Goal: Task Accomplishment & Management: Complete application form

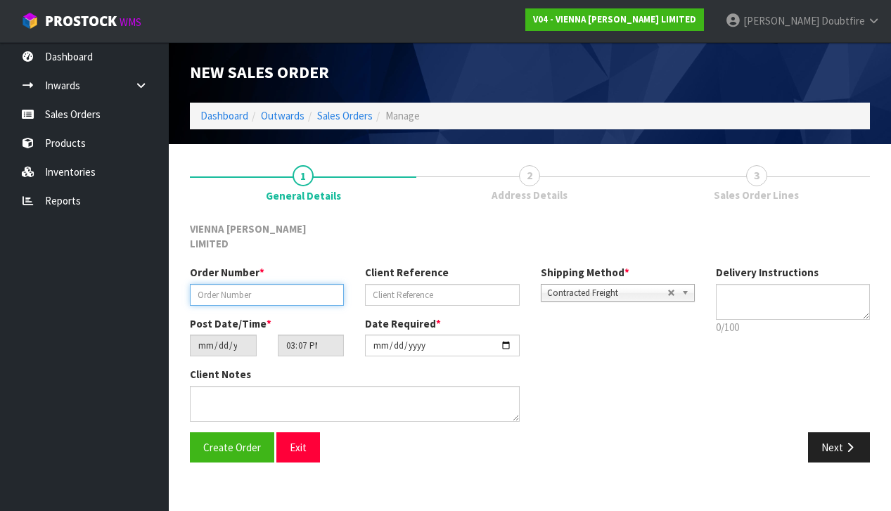
paste input "TSTA1798-1"
type input "TSTA1798-1"
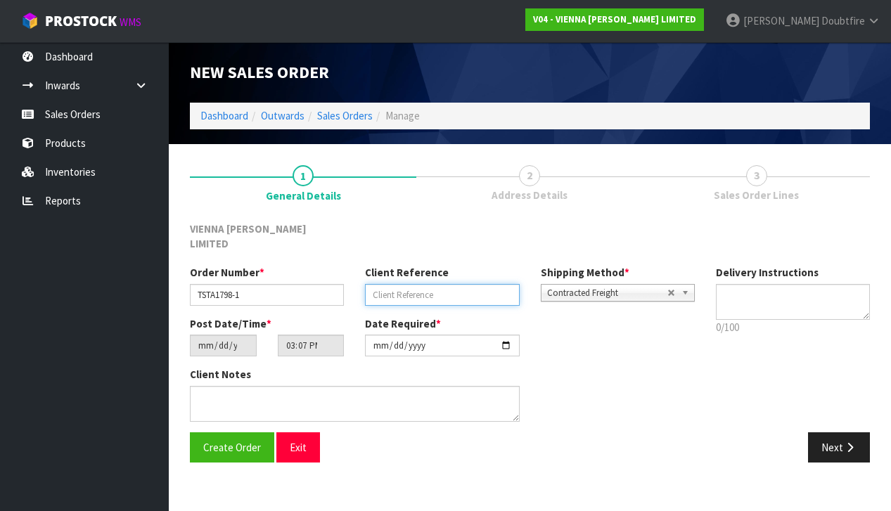
click at [384, 284] on input "text" at bounding box center [442, 295] width 154 height 22
click at [389, 284] on input "text" at bounding box center [442, 295] width 154 height 22
type input "TRIPLE STAR [PERSON_NAME]"
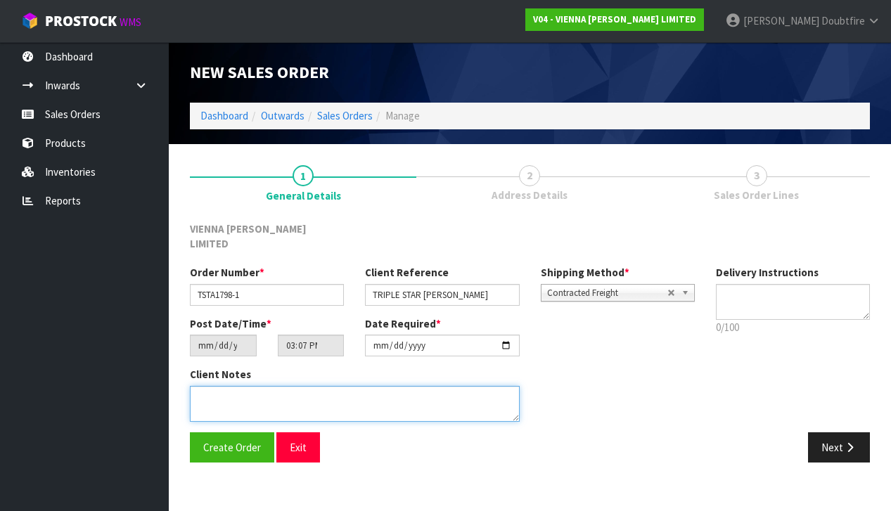
click at [245, 386] on textarea at bounding box center [355, 404] width 330 height 36
type textarea "TRIPLE STAR [PERSON_NAME]"
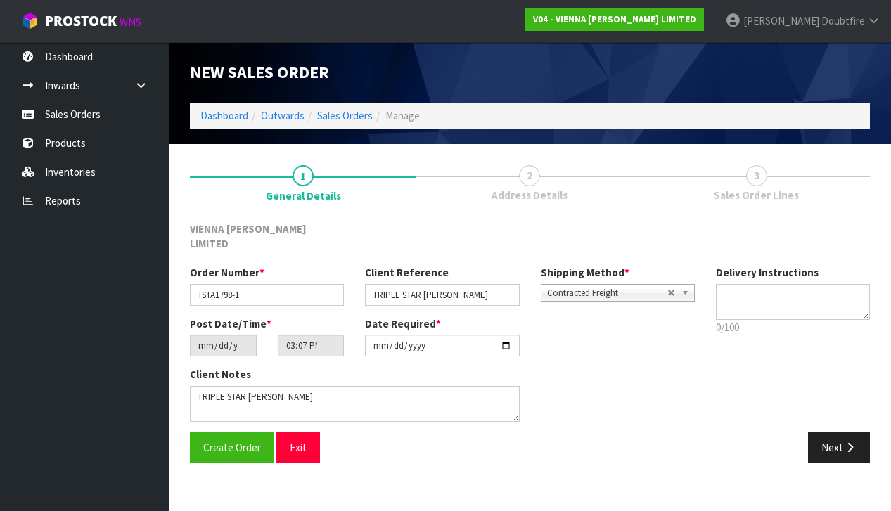
click at [579, 285] on span "Contracted Freight" at bounding box center [607, 293] width 120 height 17
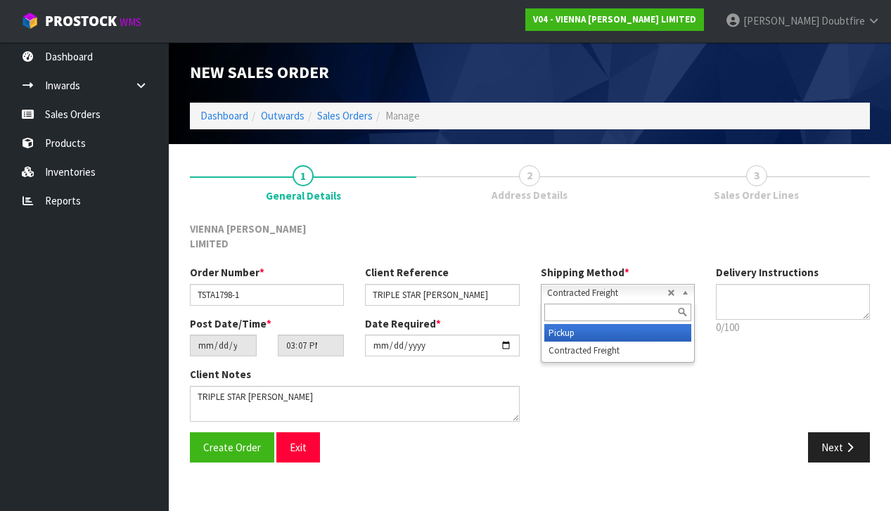
click at [570, 324] on li "Pickup" at bounding box center [617, 333] width 147 height 18
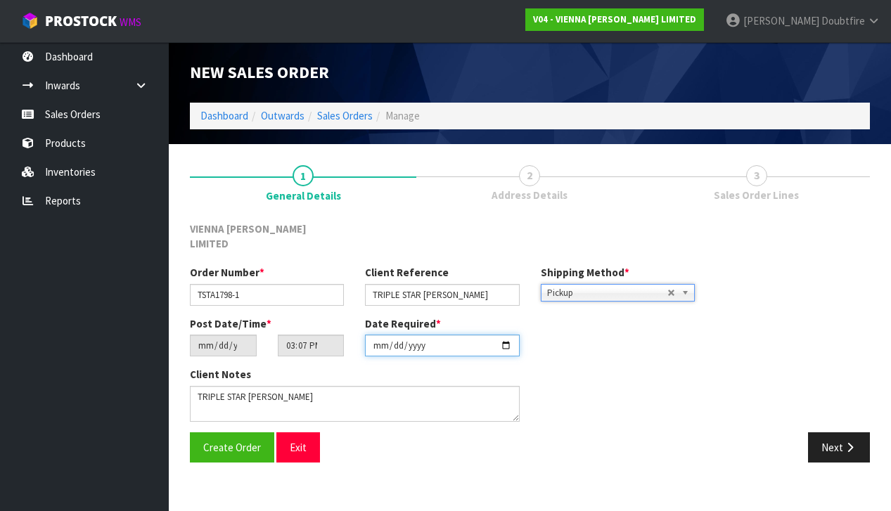
click at [376, 338] on input "[DATE]" at bounding box center [442, 346] width 154 height 22
type input "[DATE]"
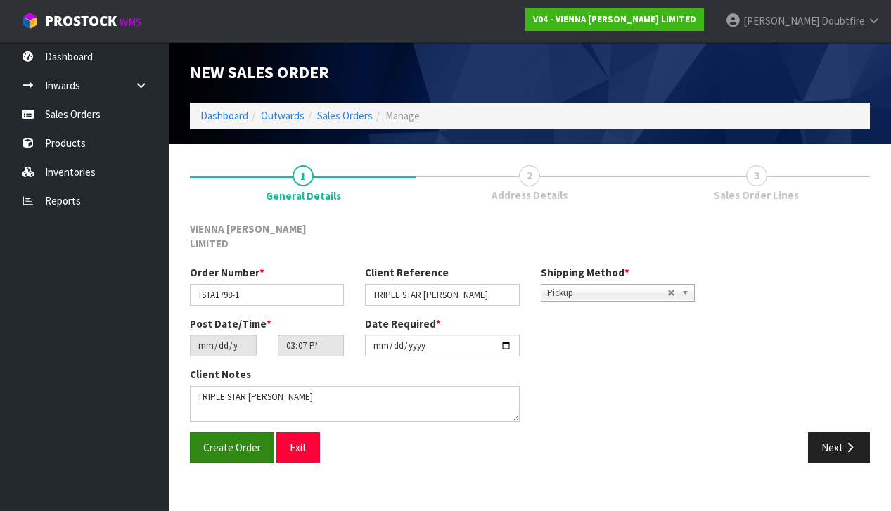
drag, startPoint x: 236, startPoint y: 456, endPoint x: 221, endPoint y: 438, distance: 23.9
click at [236, 456] on section "1 General Details 2 Address Details 3 Sales Order Lines VIENNA [PERSON_NAME] LI…" at bounding box center [530, 314] width 722 height 340
click at [212, 441] on span "Create Order" at bounding box center [232, 447] width 58 height 13
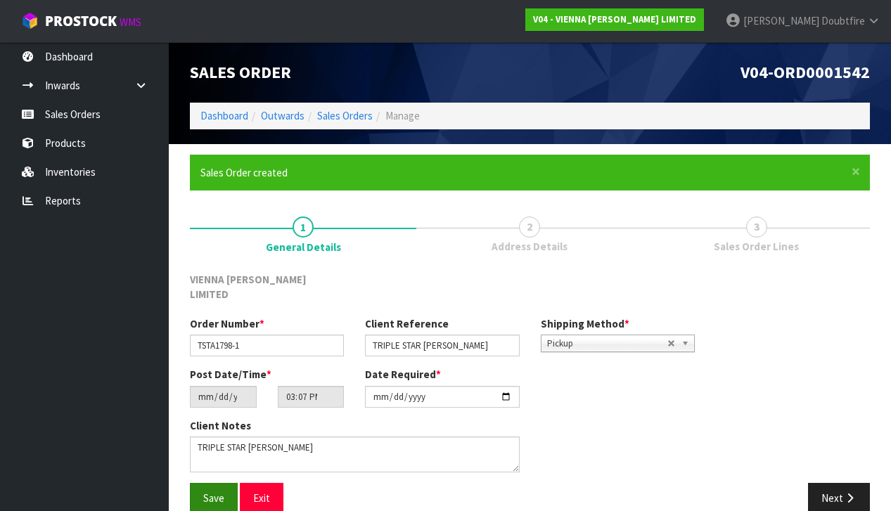
click at [212, 491] on span "Save" at bounding box center [213, 497] width 21 height 13
click at [851, 483] on button "Next" at bounding box center [839, 498] width 62 height 30
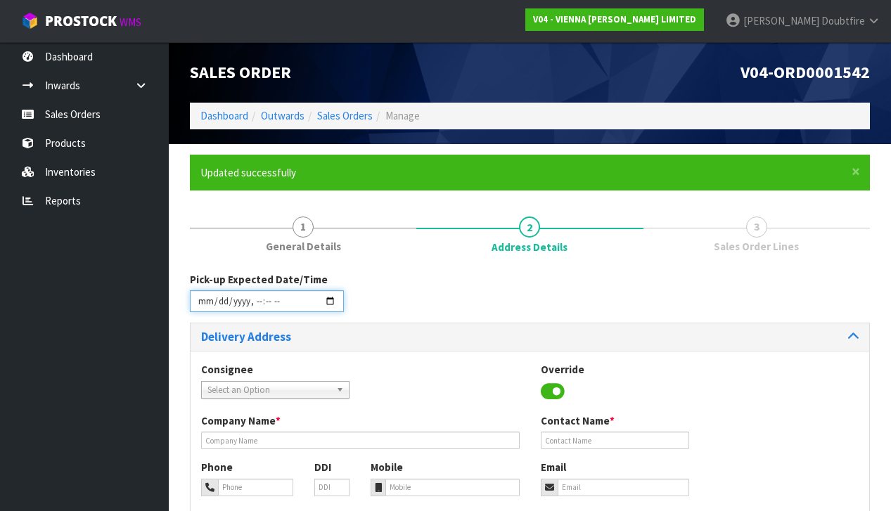
click at [202, 309] on input "datetime-local" at bounding box center [267, 301] width 154 height 22
click at [436, 367] on div "Consignee 000001.BAY MECHANICS - BAY MECHANICS 000001A - BRAKE & TRANSMISSION N…" at bounding box center [530, 387] width 678 height 51
click at [253, 311] on input "datetime-local" at bounding box center [267, 301] width 154 height 22
type input "[DATE]T13:08"
click at [474, 352] on div "Consignee 000001.BAY MECHANICS - BAY MECHANICS 000001A - BRAKE & TRANSMISSION N…" at bounding box center [530, 491] width 678 height 281
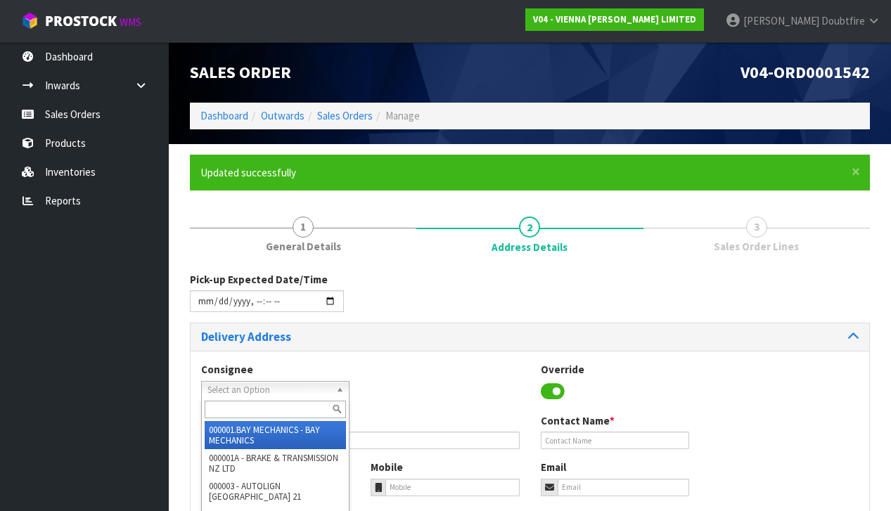
click at [226, 389] on span "Select an Option" at bounding box center [268, 390] width 123 height 17
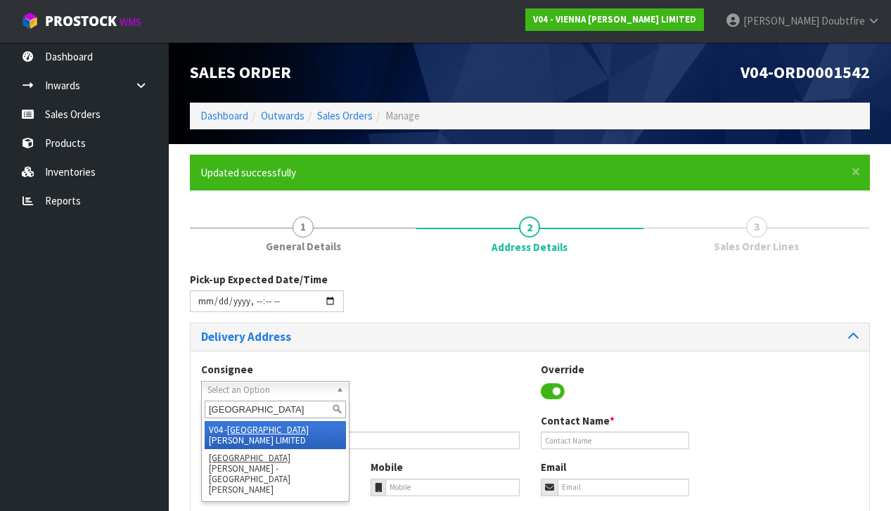
type input "[GEOGRAPHIC_DATA]"
click at [263, 428] on li "V04 - VIENNA [PERSON_NAME] LIMITED" at bounding box center [275, 435] width 141 height 28
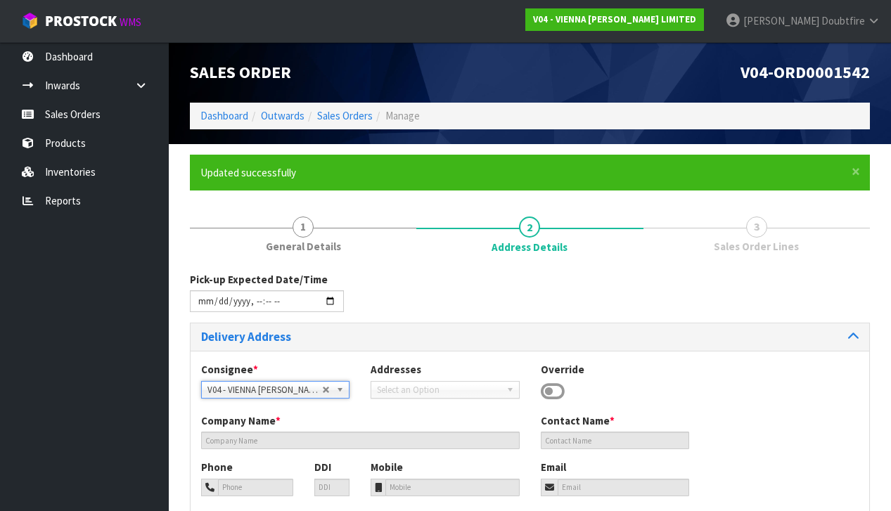
type input "VIENNA [PERSON_NAME] LIMITED"
type input "[PERSON_NAME]"
type input "[PHONE_NUMBER]"
type input "[PERSON_NAME][EMAIL_ADDRESS][DOMAIN_NAME]"
type input "2 ROXBURGH ST"
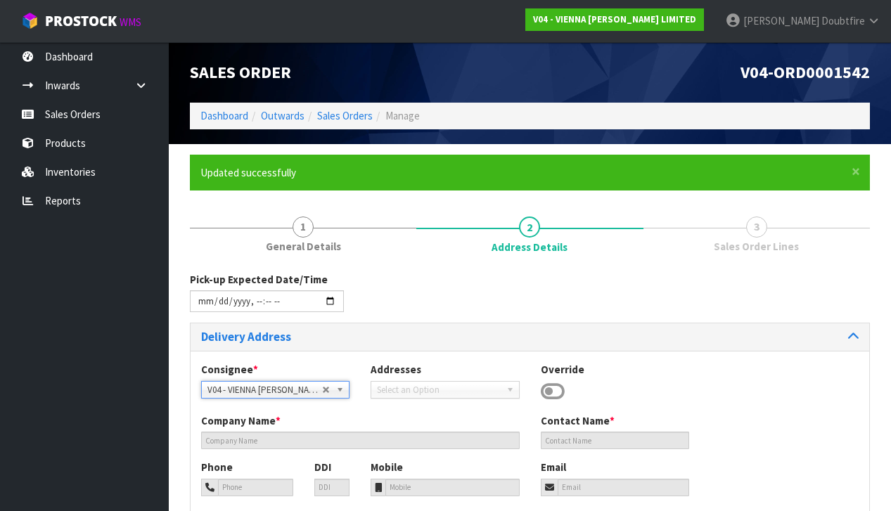
type input "1023"
type input "[GEOGRAPHIC_DATA]"
type input "NEWMARKET"
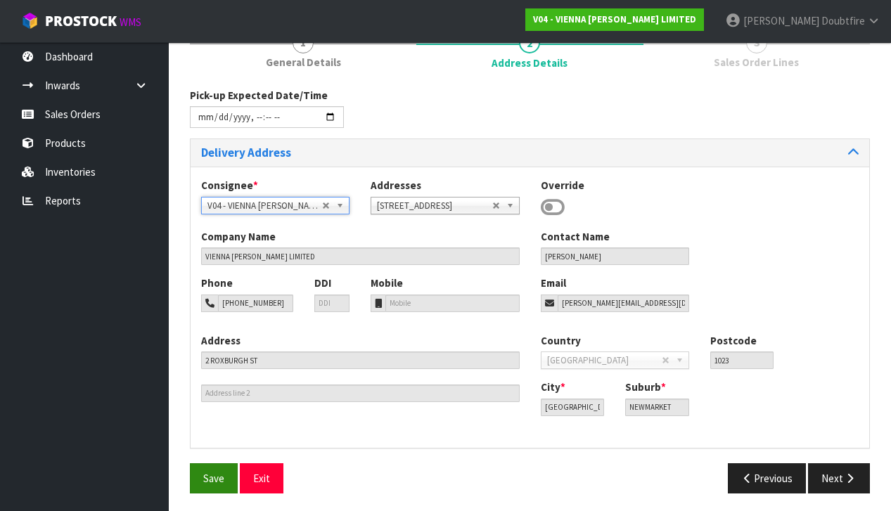
scroll to position [183, 0]
click at [217, 472] on span "Save" at bounding box center [213, 478] width 21 height 13
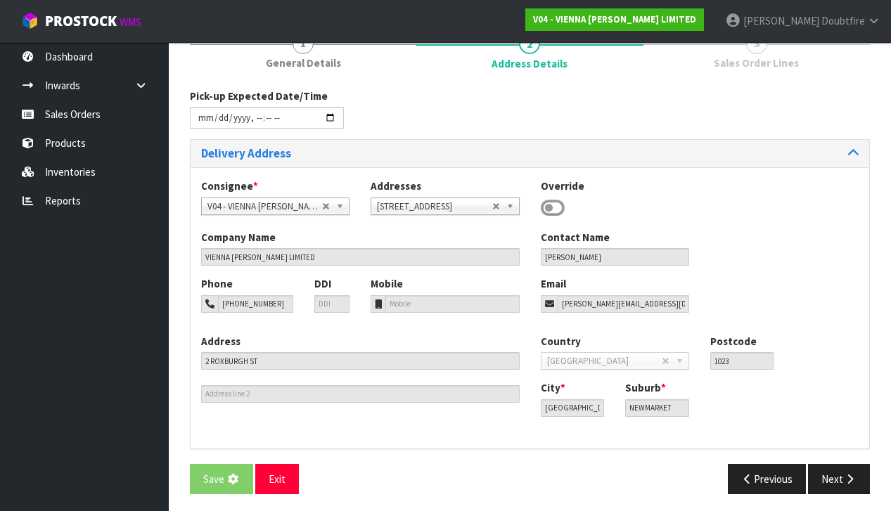
scroll to position [0, 0]
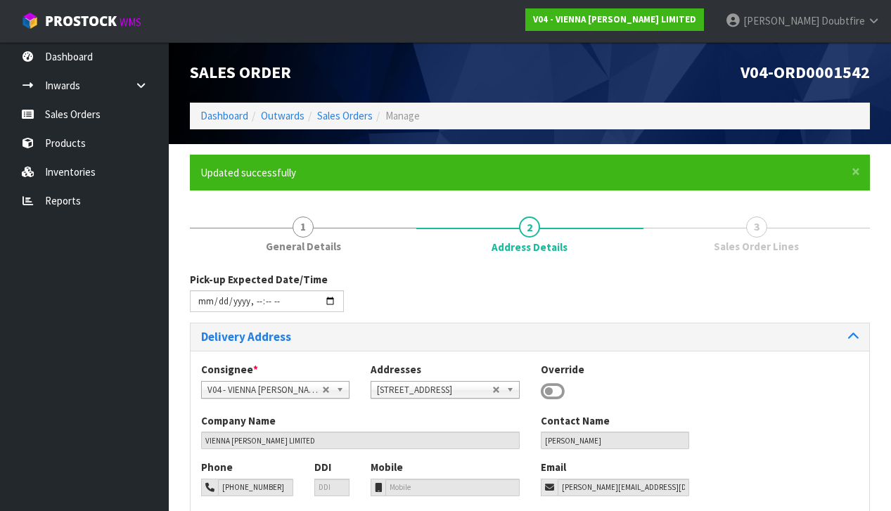
type input "[DATE]T13:08"
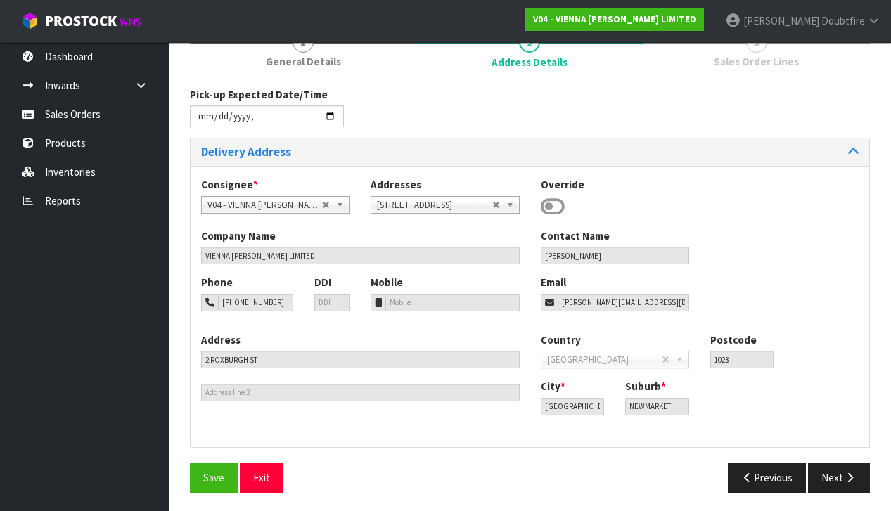
scroll to position [183, 0]
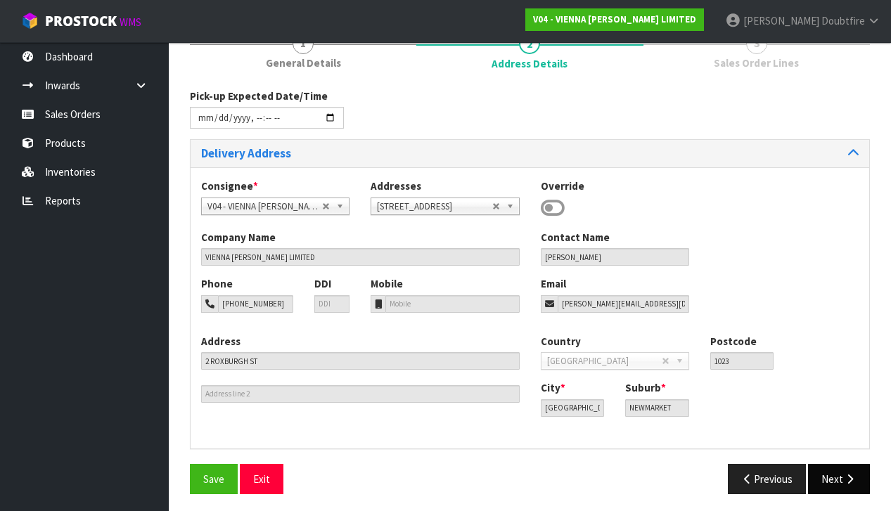
click at [856, 476] on button "Next" at bounding box center [839, 479] width 62 height 30
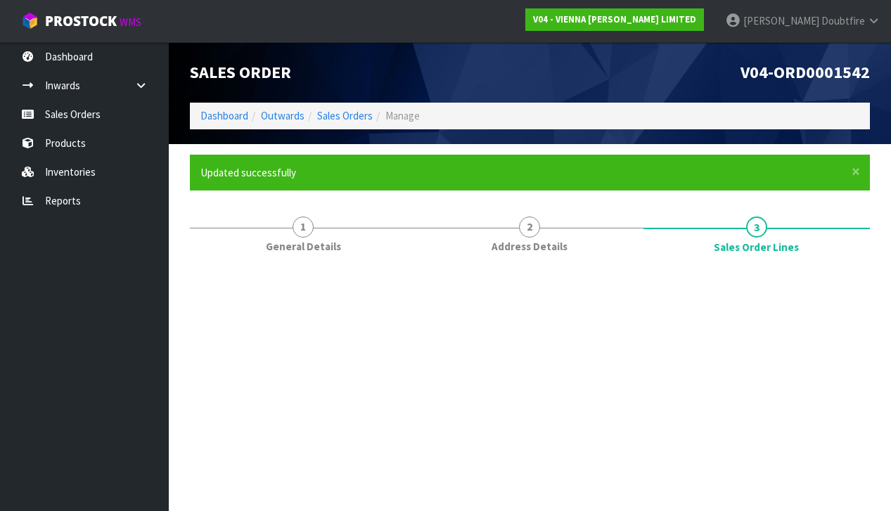
scroll to position [0, 0]
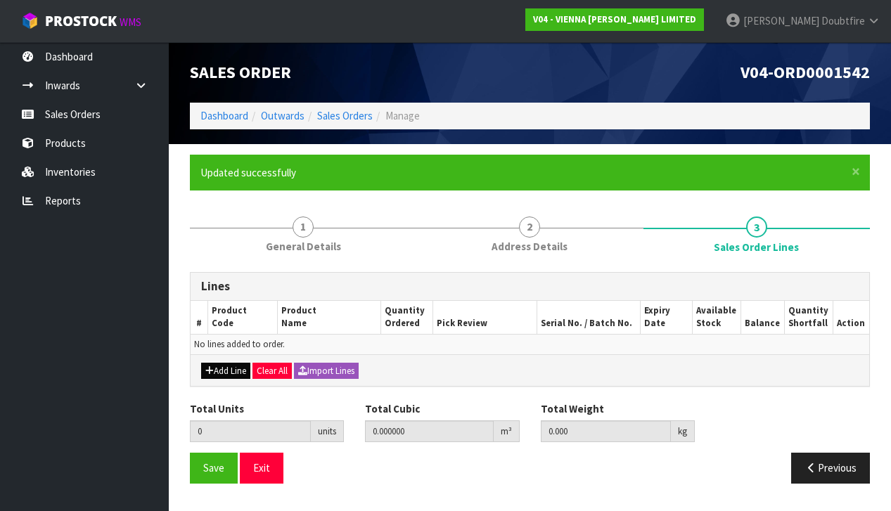
click at [222, 367] on button "Add Line" at bounding box center [225, 371] width 49 height 17
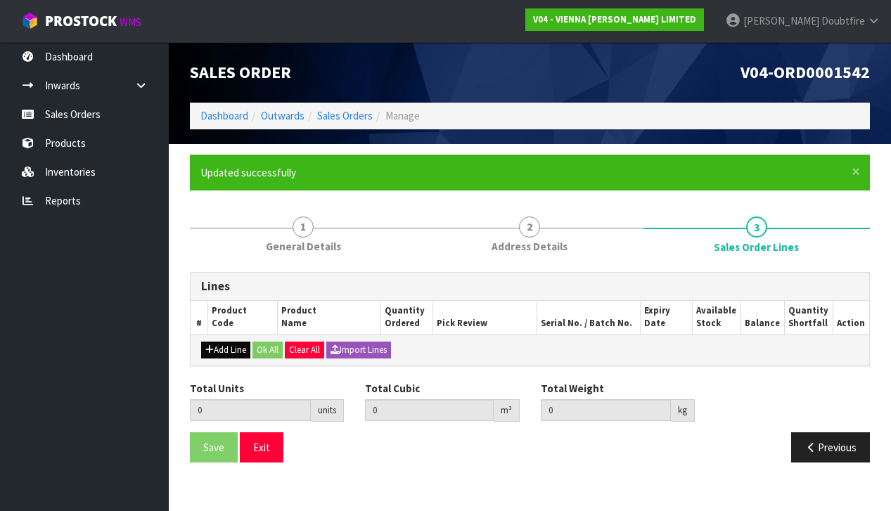
type input "0"
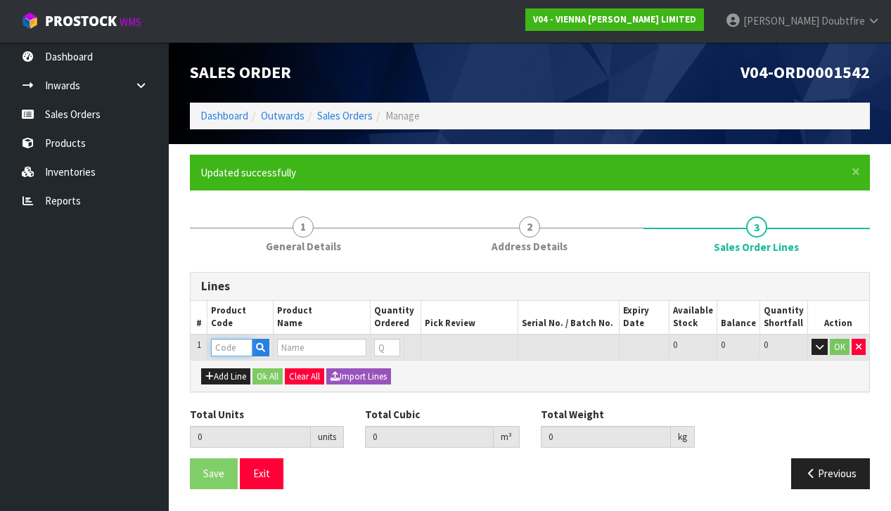
click at [217, 350] on input "text" at bounding box center [231, 348] width 41 height 18
type input "C-CAL-XML-"
click at [259, 373] on strong "C-CAL-XML-" at bounding box center [253, 368] width 54 height 13
type input "C-CAL-XML-2200"
type input "0.000000"
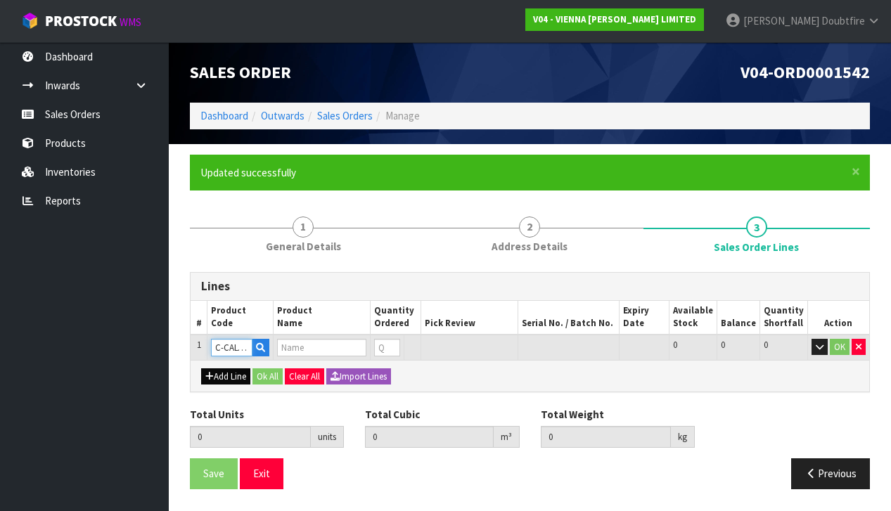
type input "0.000"
type input "CHATEAU CAFE AU LAIT XML MICRO BEVEL 240W"
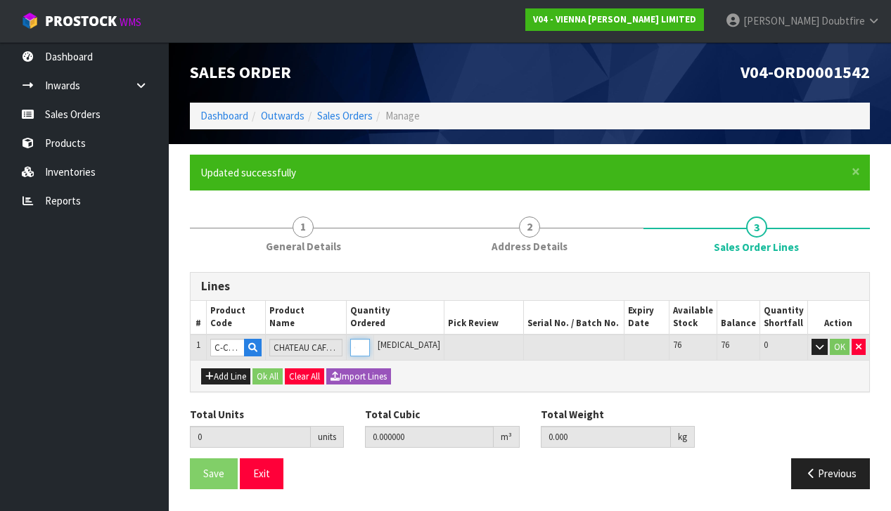
type input "1"
type input "0.05525"
type input "29"
click at [370, 340] on input "1" at bounding box center [360, 348] width 20 height 18
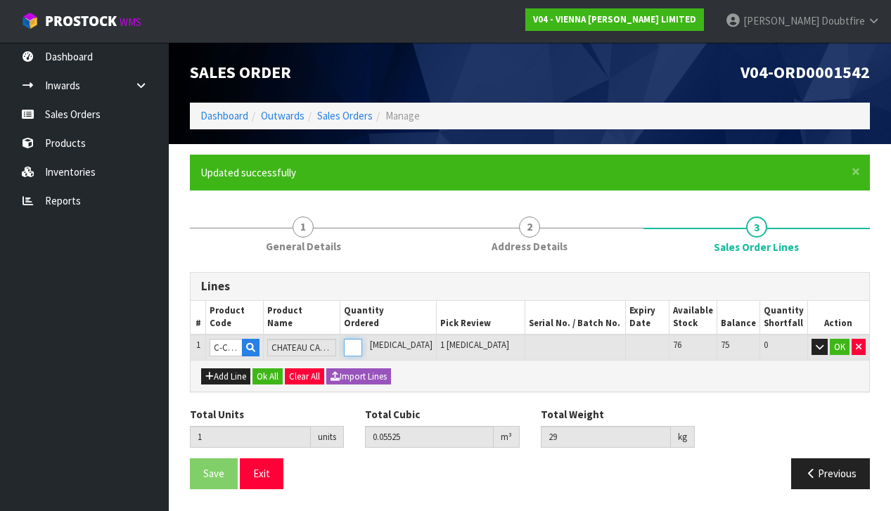
type input "0"
type input "3"
type input "0.16575"
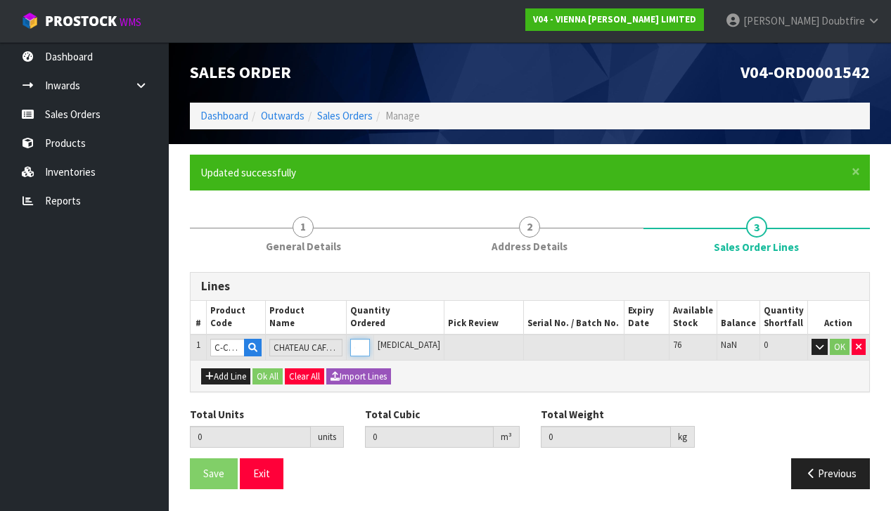
type input "87"
type input "3"
type input "33"
type input "1.82325"
type input "957"
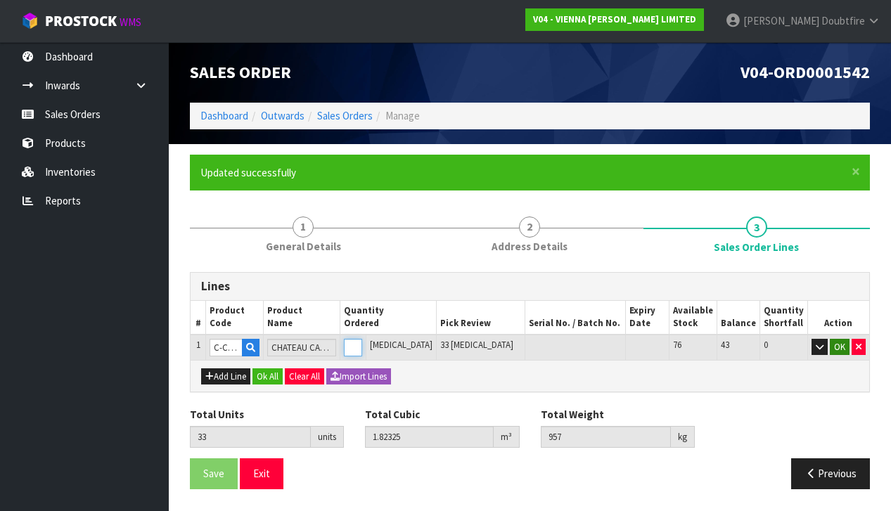
type input "33"
click at [837, 345] on button "OK" at bounding box center [840, 347] width 20 height 17
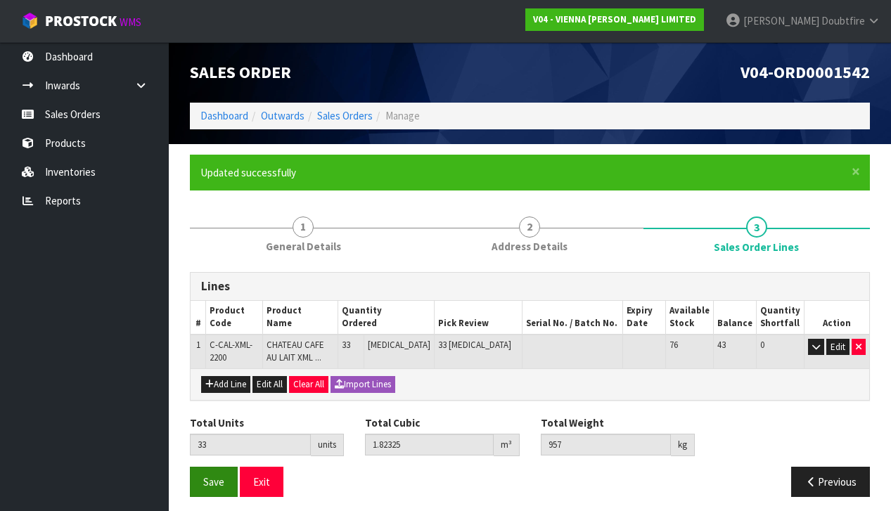
click at [217, 479] on span "Save" at bounding box center [213, 481] width 21 height 13
click at [221, 475] on span "Save" at bounding box center [213, 481] width 21 height 13
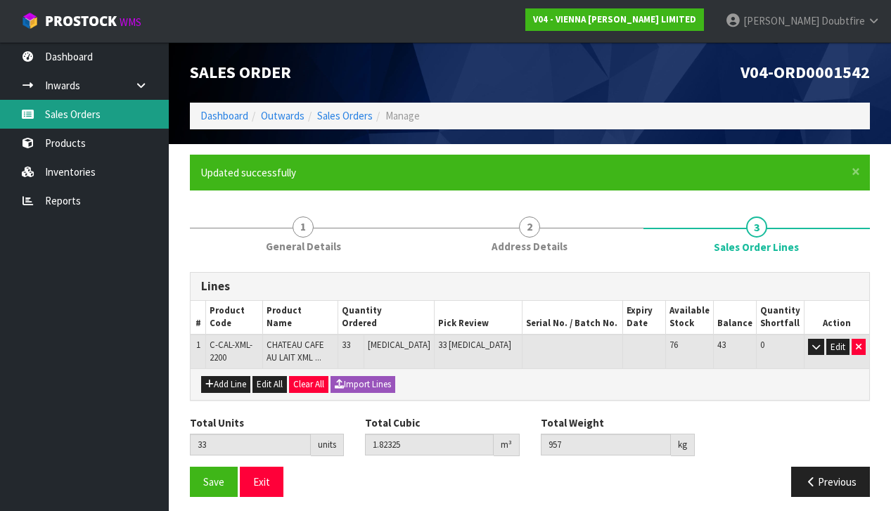
click at [72, 120] on link "Sales Orders" at bounding box center [84, 114] width 169 height 29
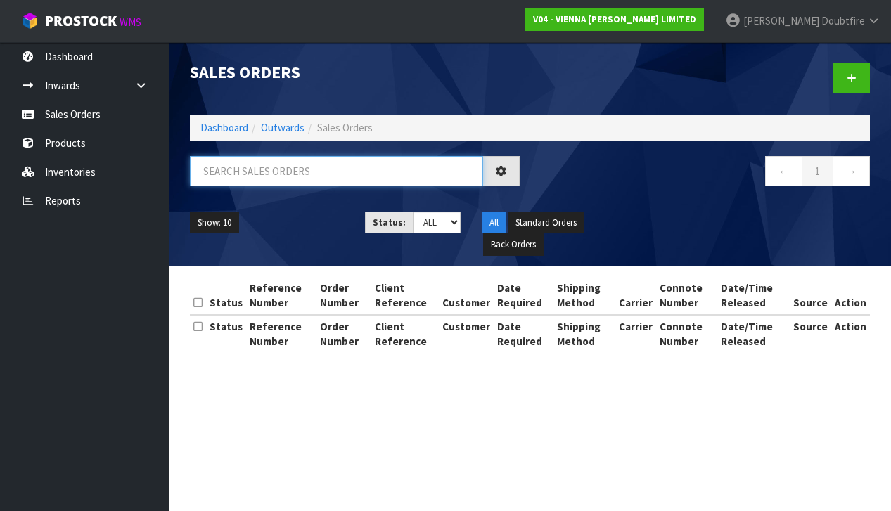
click at [244, 175] on input "text" at bounding box center [336, 171] width 293 height 30
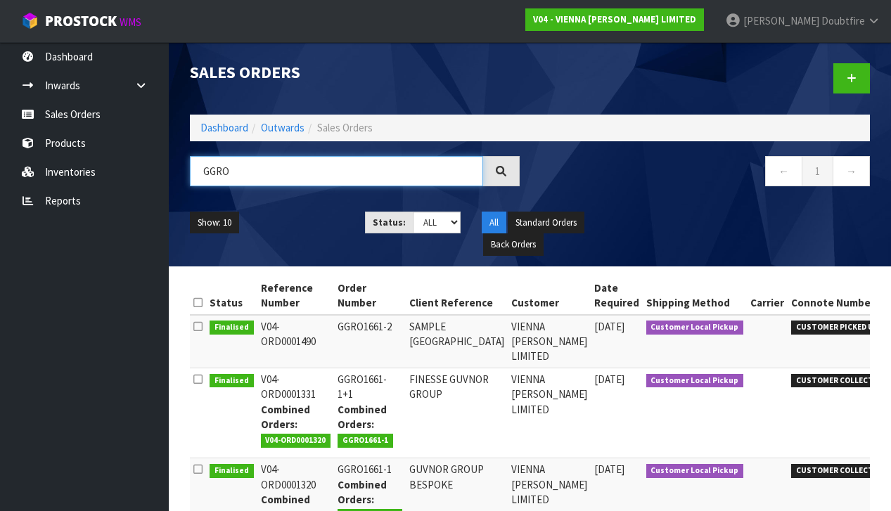
type input "GGRO"
click at [372, 340] on td "GGRO1661-2" at bounding box center [370, 341] width 72 height 53
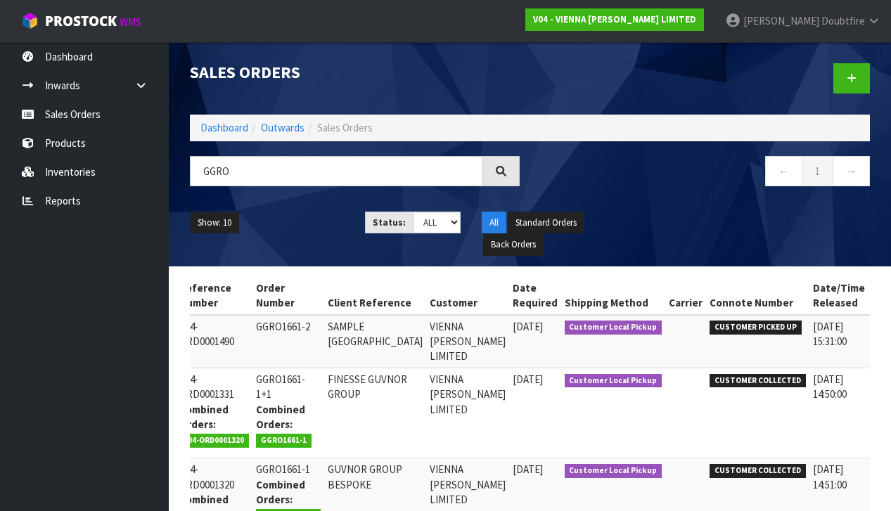
scroll to position [0, 81]
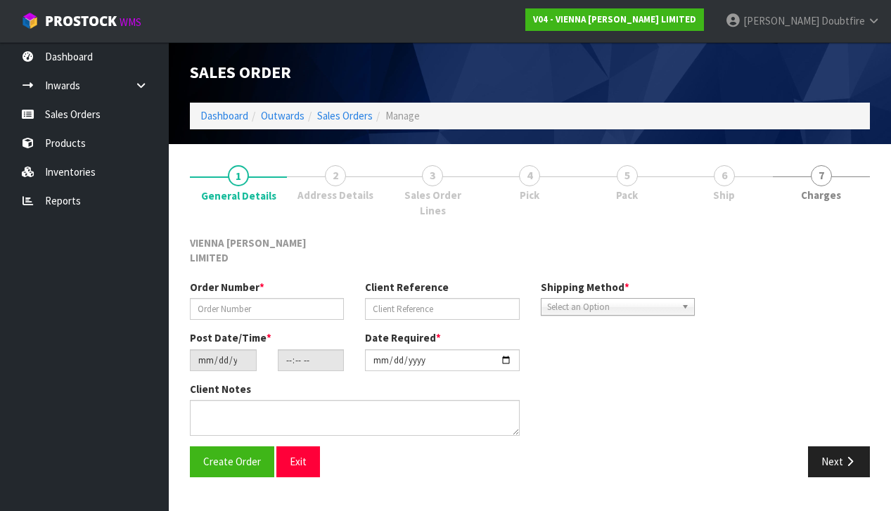
type input "GGRO1661-2"
type input "SAMPLE [GEOGRAPHIC_DATA]"
type input "[DATE]"
type input "14:33:00.000"
type input "[DATE]"
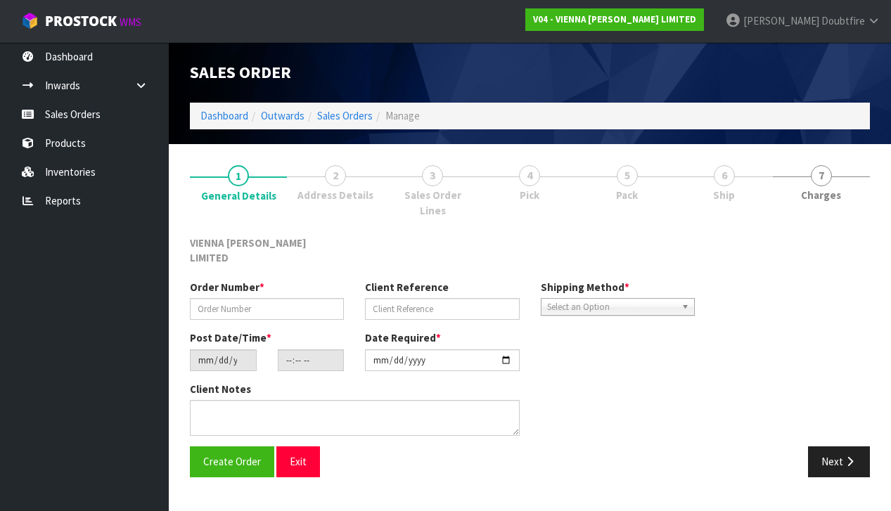
type textarea "GUVNOR GROUP SAMPLE"
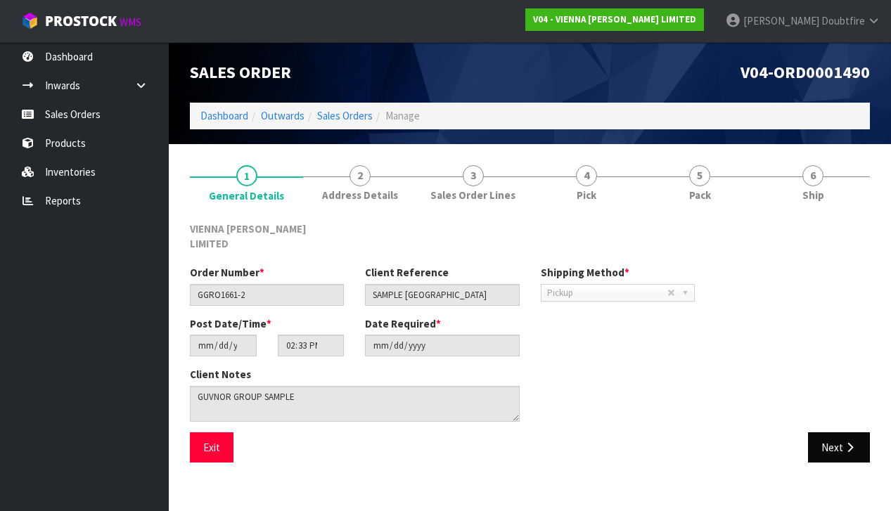
click at [853, 442] on icon "button" at bounding box center [849, 447] width 13 height 11
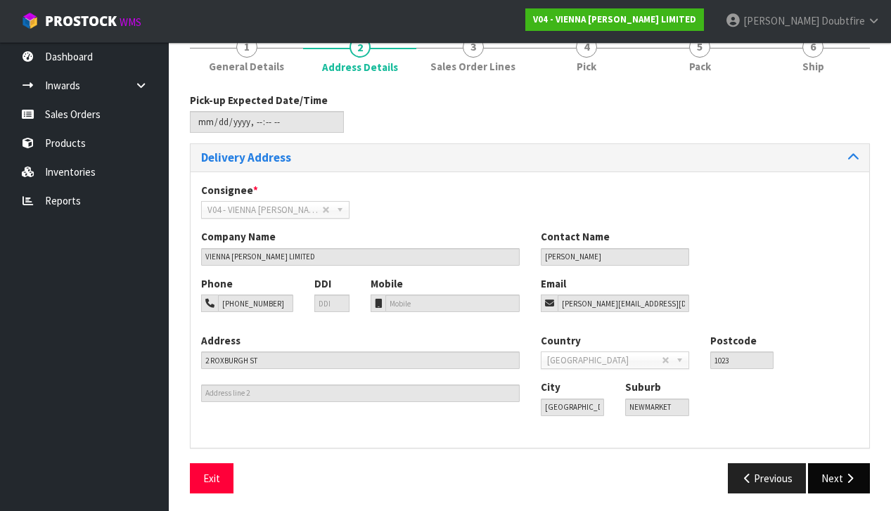
scroll to position [128, 0]
click at [841, 478] on button "Next" at bounding box center [839, 479] width 62 height 30
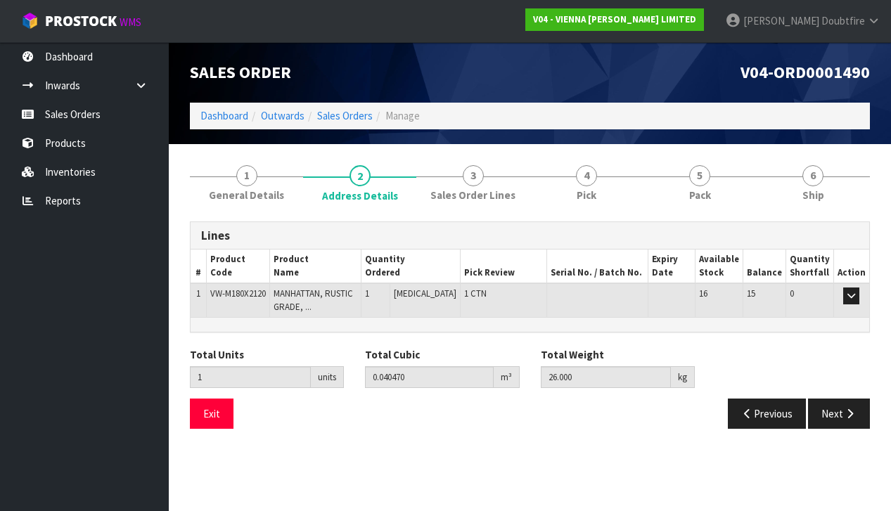
scroll to position [0, 0]
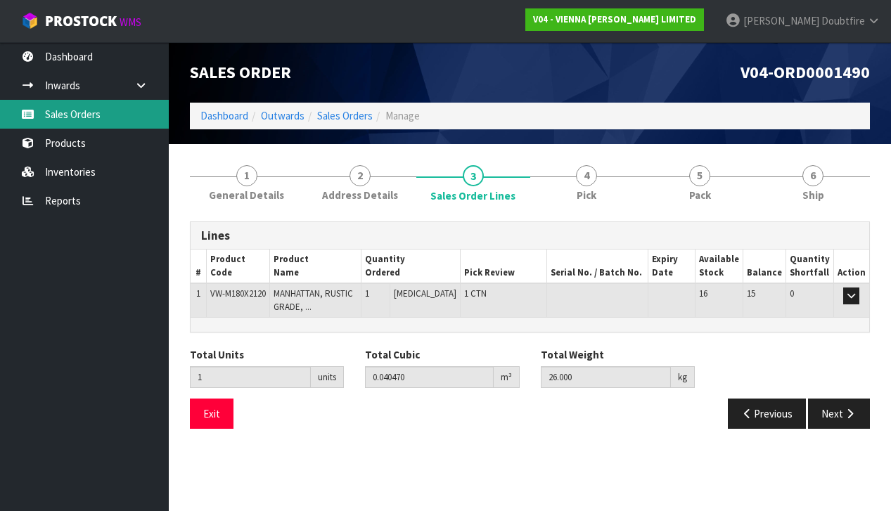
click at [74, 115] on link "Sales Orders" at bounding box center [84, 114] width 169 height 29
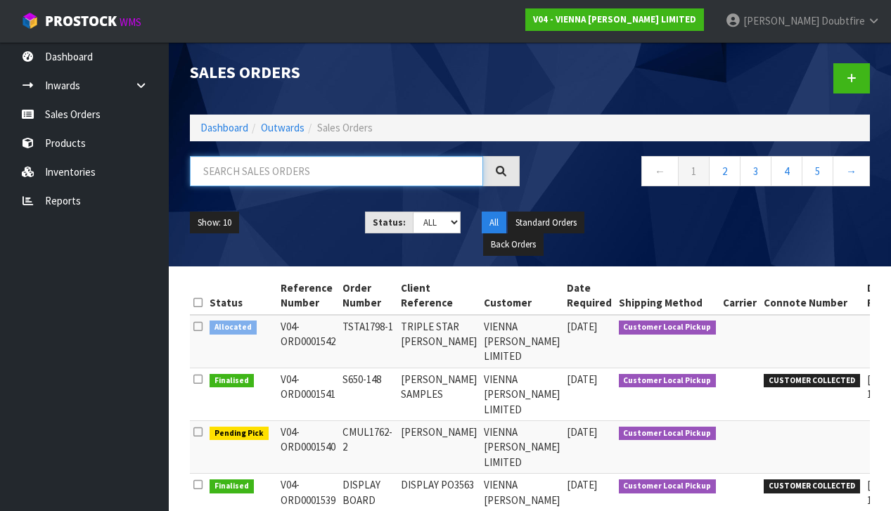
click at [233, 174] on input "text" at bounding box center [336, 171] width 293 height 30
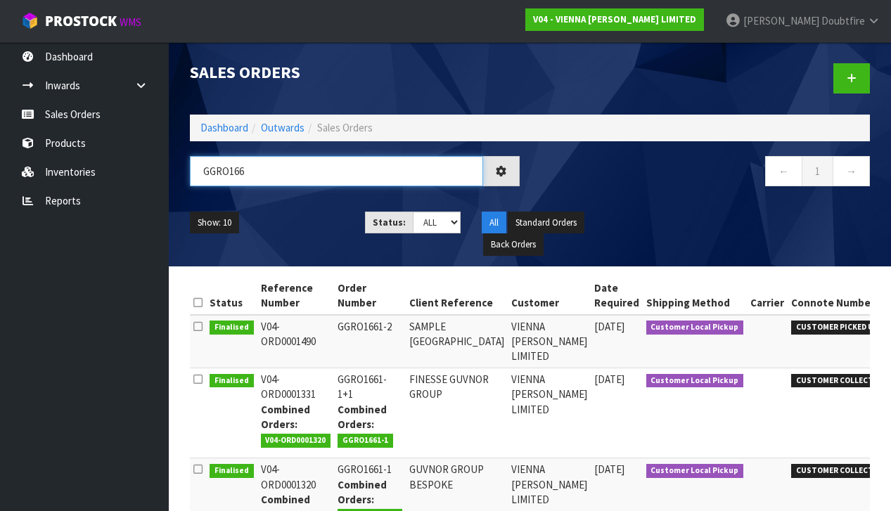
type input "GGRO1661"
